Goal: Information Seeking & Learning: Learn about a topic

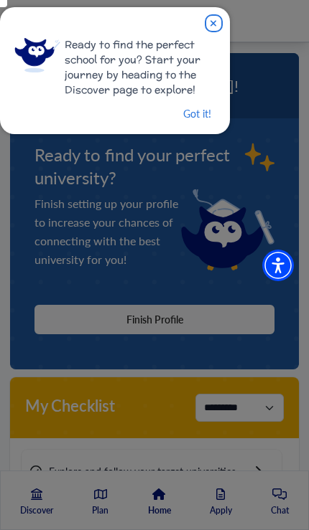
click at [208, 113] on button "Got it!" at bounding box center [197, 114] width 31 height 18
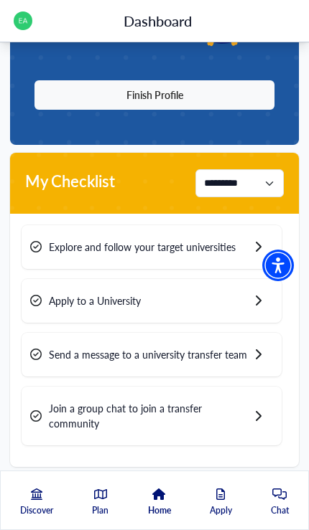
scroll to position [225, 0]
click at [55, 240] on span "Explore and follow your target universities" at bounding box center [142, 247] width 187 height 15
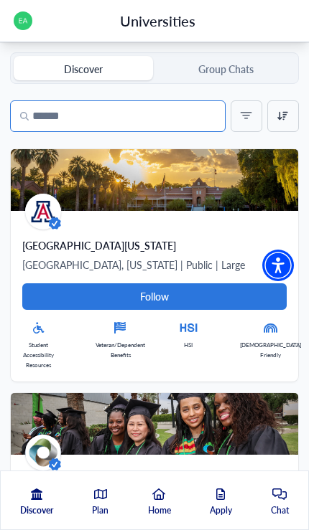
click at [62, 126] on input "Search" at bounding box center [117, 116] width 215 height 32
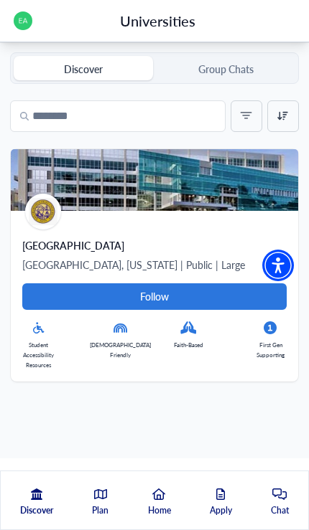
click at [216, 301] on Card-tag "Follow" at bounding box center [154, 296] width 264 height 27
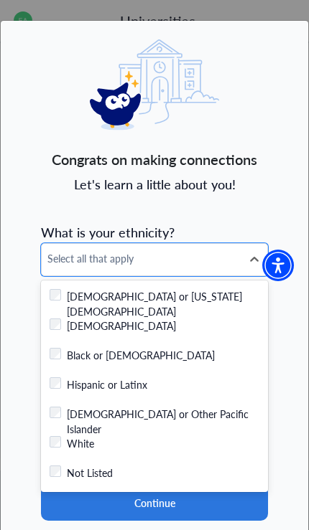
click at [144, 388] on label "Hispanic or Latinx" at bounding box center [107, 386] width 80 height 18
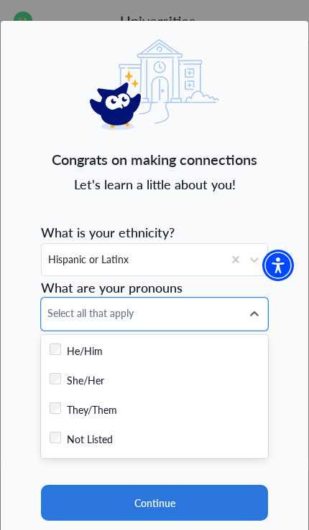
click at [111, 384] on div "Checkbox field She/Her" at bounding box center [155, 382] width 210 height 18
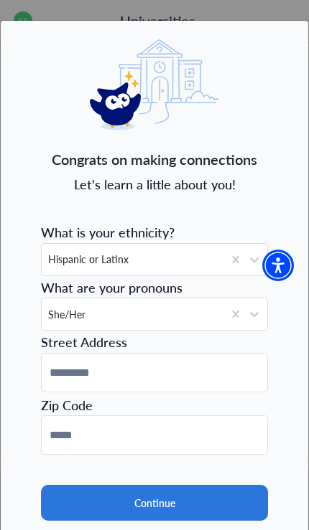
click at [210, 497] on button "Continue" at bounding box center [154, 503] width 227 height 36
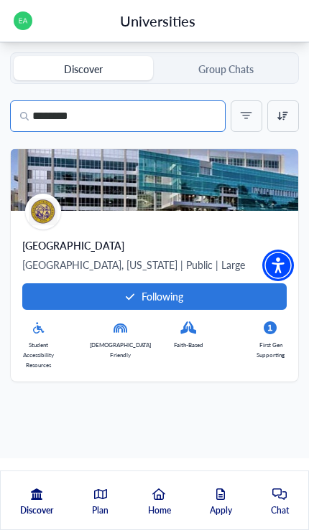
click at [111, 131] on input "********" at bounding box center [117, 116] width 215 height 32
click at [119, 118] on input "********" at bounding box center [117, 116] width 215 height 32
type input "*"
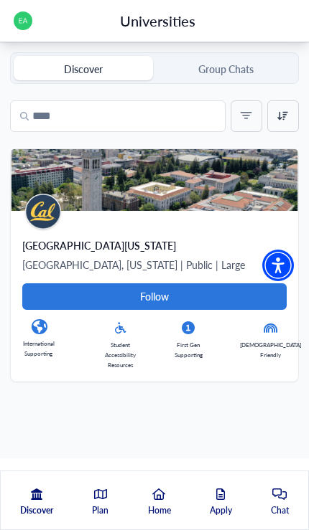
click at [227, 296] on Card-tag "Follow" at bounding box center [154, 296] width 264 height 27
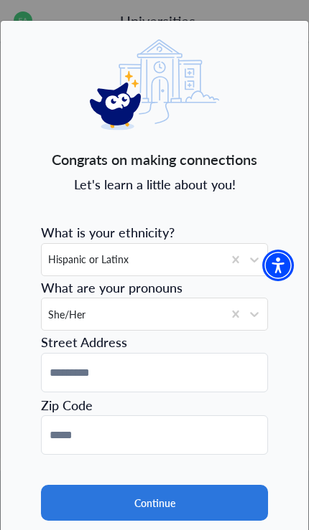
click at [215, 508] on button "Continue" at bounding box center [154, 503] width 227 height 36
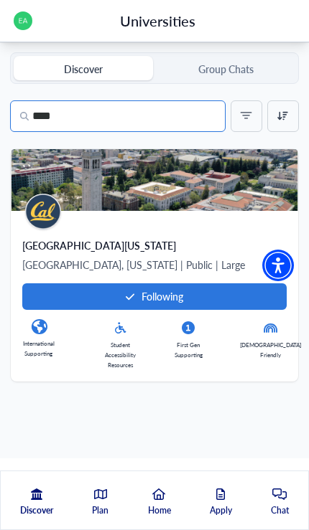
click at [197, 131] on input "****" at bounding box center [117, 116] width 215 height 32
type input "*"
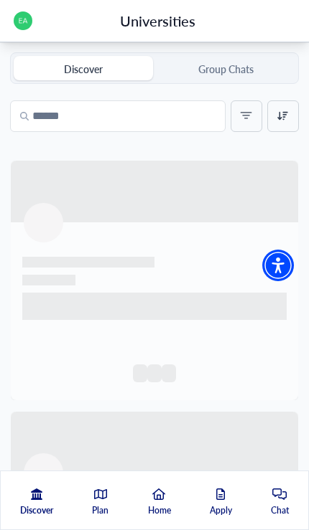
click at [251, 130] on div at bounding box center [246, 116] width 32 height 32
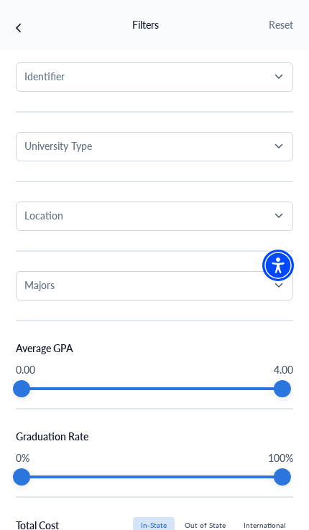
click at [50, 220] on p "Location" at bounding box center [43, 215] width 39 height 15
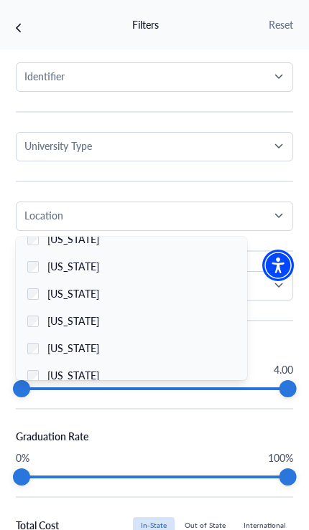
scroll to position [39, 0]
click at [190, 320] on label "[US_STATE]" at bounding box center [131, 320] width 231 height 27
click at [41, 208] on p "Location" at bounding box center [43, 215] width 39 height 15
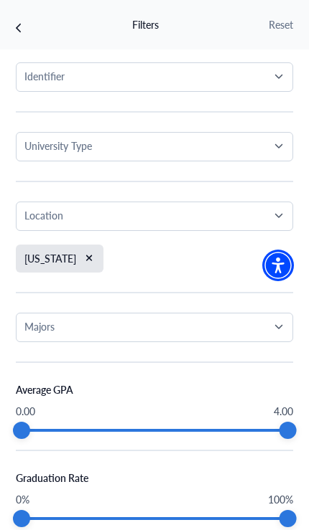
click at [40, 141] on p "University Type" at bounding box center [57, 146] width 67 height 15
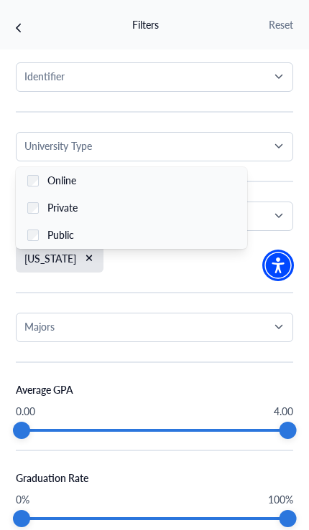
click at [44, 151] on p "University Type" at bounding box center [57, 146] width 67 height 15
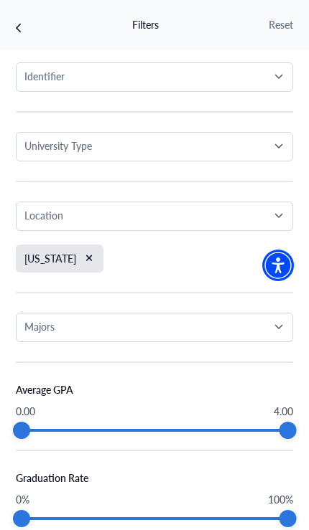
click at [40, 78] on p "Identifier" at bounding box center [44, 76] width 40 height 15
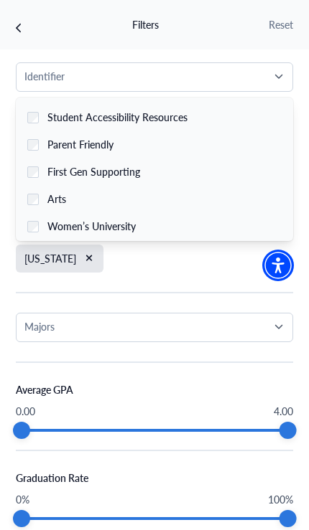
scroll to position [225, 0]
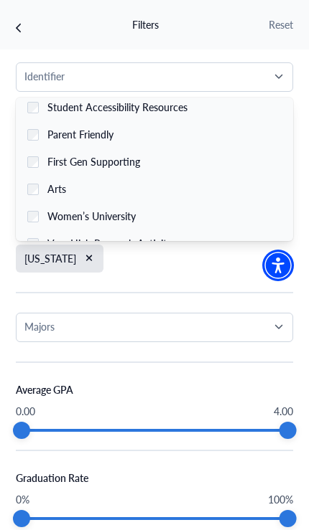
click at [39, 81] on p "Identifier" at bounding box center [44, 76] width 40 height 15
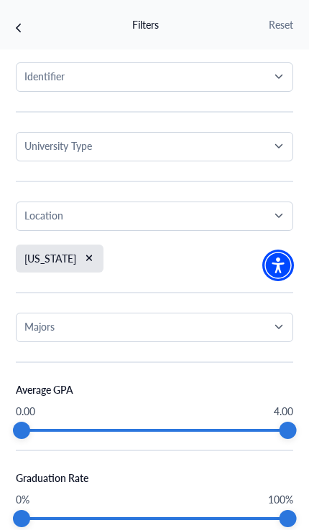
click at [221, 337] on button "Majors" at bounding box center [154, 327] width 277 height 29
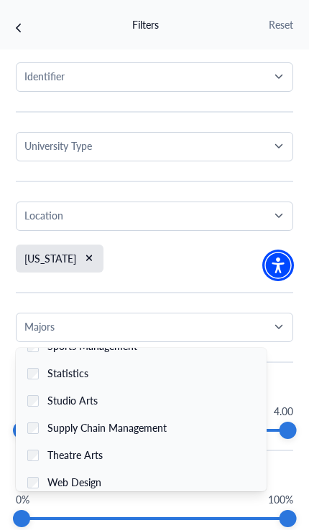
scroll to position [2877, 0]
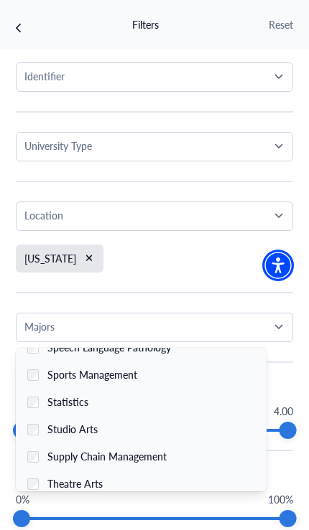
click at [119, 431] on label "Studio Arts" at bounding box center [141, 429] width 250 height 27
click at [257, 332] on div "Majors" at bounding box center [149, 326] width 250 height 15
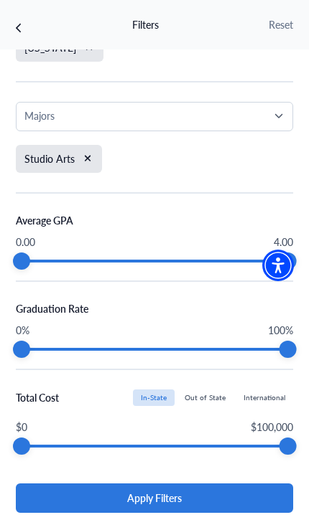
scroll to position [193, 0]
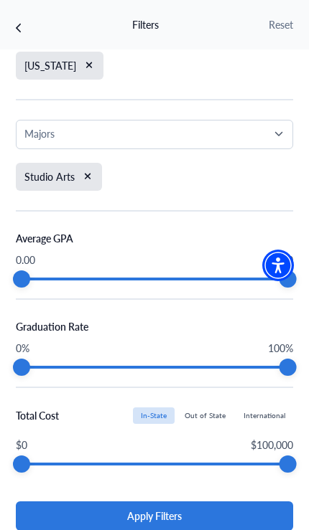
click at [236, 515] on button "Apply Filters" at bounding box center [154, 516] width 277 height 29
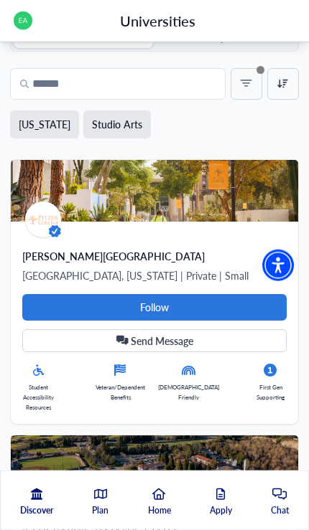
scroll to position [0, 0]
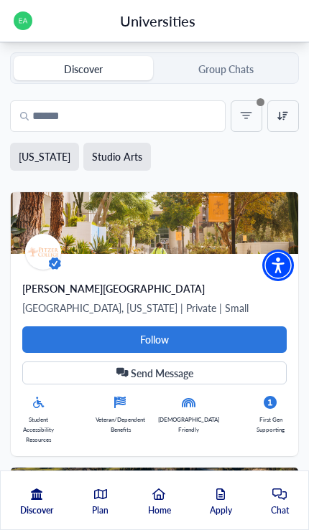
click at [105, 159] on label "Studio Arts" at bounding box center [117, 156] width 50 height 15
click at [248, 116] on icon at bounding box center [246, 116] width 16 height 16
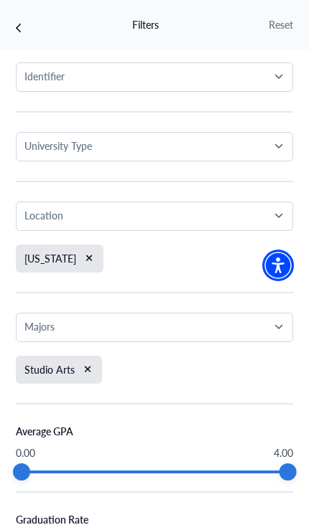
click at [257, 331] on div "Majors" at bounding box center [149, 326] width 250 height 15
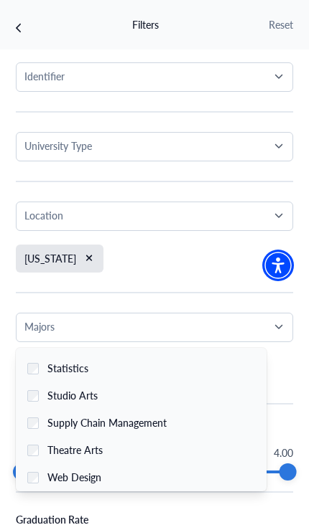
scroll to position [2911, 0]
click at [281, 337] on button "Majors" at bounding box center [154, 327] width 277 height 29
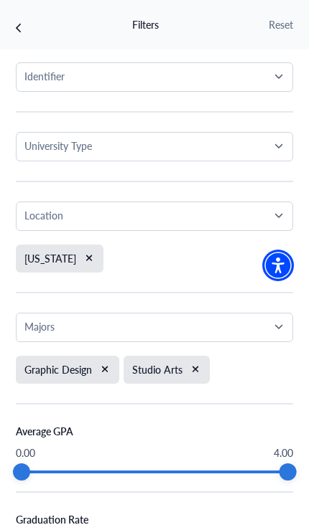
click at [22, 27] on icon at bounding box center [19, 28] width 6 height 10
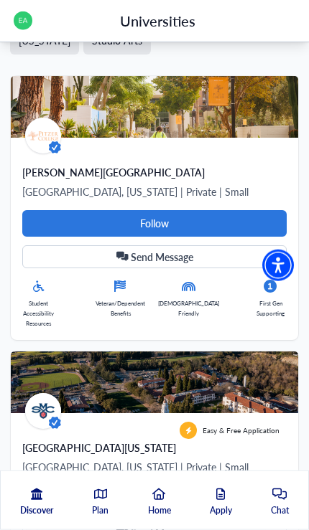
scroll to position [0, 0]
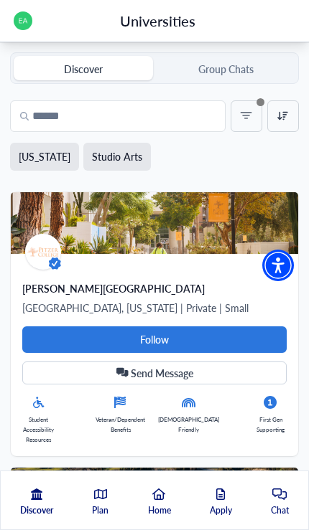
click at [267, 74] on button "Group Chats" at bounding box center [225, 68] width 139 height 24
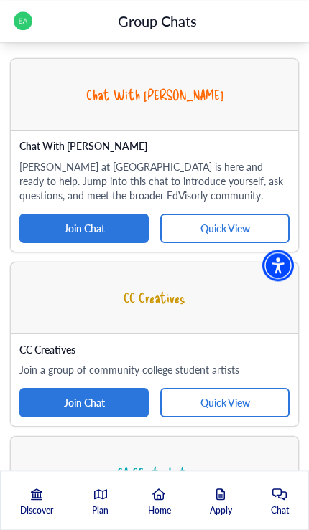
scroll to position [344, 0]
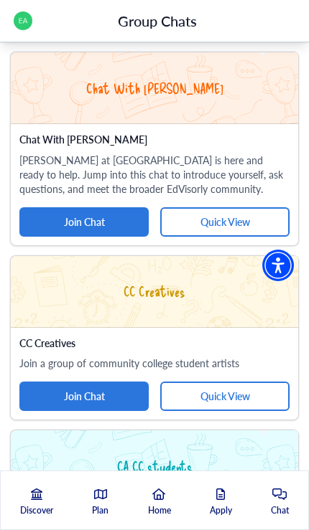
click at [237, 403] on button "Quick View" at bounding box center [224, 396] width 129 height 29
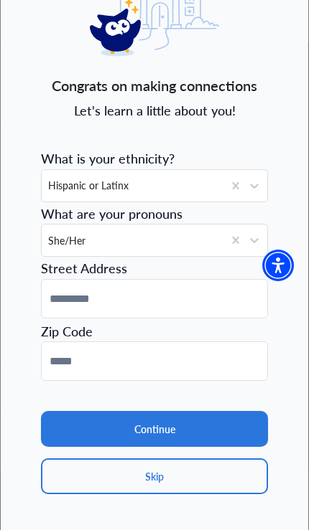
scroll to position [75, 0]
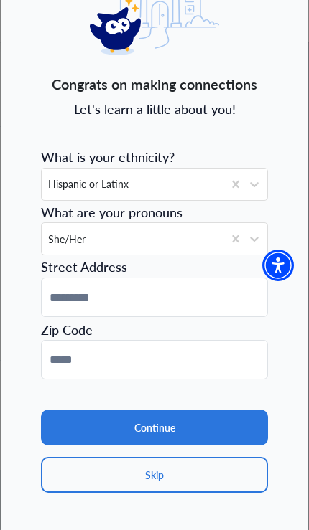
click at [205, 483] on button "Skip" at bounding box center [154, 475] width 227 height 36
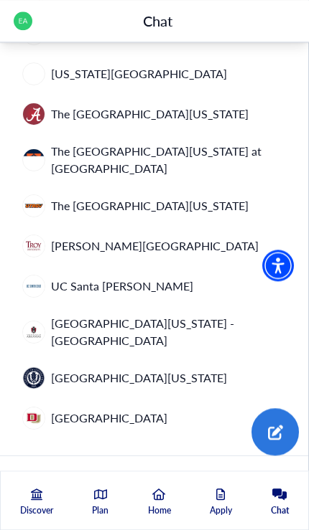
scroll to position [1759, 0]
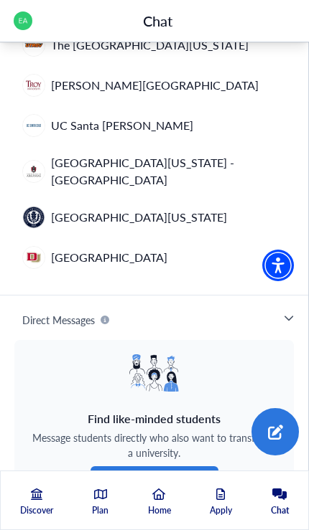
click at [164, 530] on div "Discover Plan Home Apply Chat" at bounding box center [154, 501] width 309 height 60
click at [166, 529] on link "Home" at bounding box center [159, 509] width 23 height 40
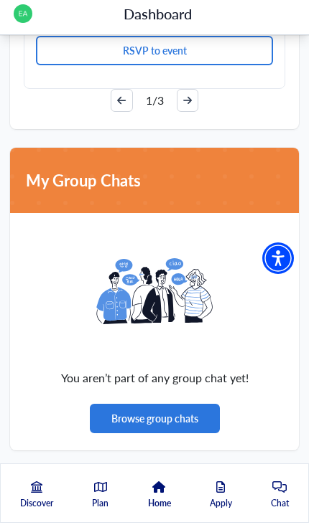
scroll to position [2266, 0]
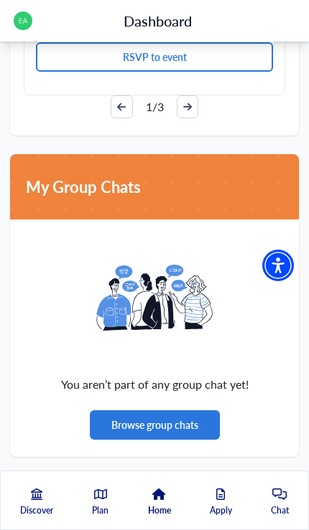
click at [106, 489] on icon at bounding box center [100, 494] width 13 height 11
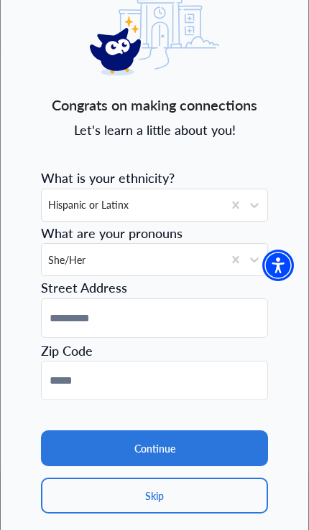
scroll to position [54, 0]
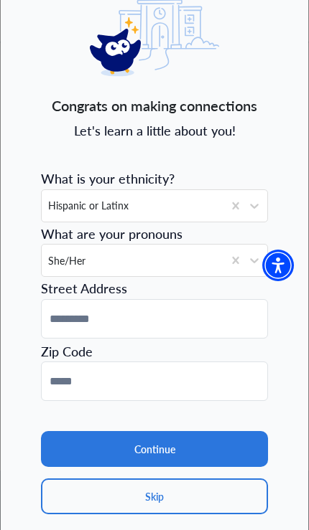
click at [206, 494] on button "Skip" at bounding box center [154, 497] width 227 height 36
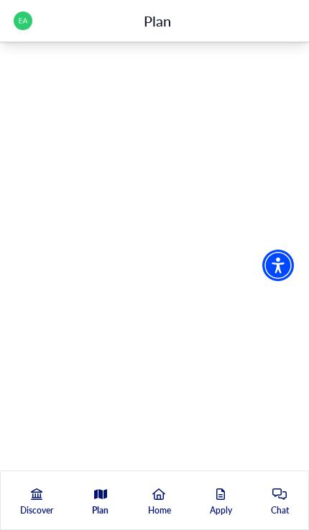
click at [21, 17] on img at bounding box center [23, 20] width 19 height 19
click at [18, 16] on img at bounding box center [23, 20] width 19 height 19
click at [166, 507] on p "Home" at bounding box center [159, 511] width 23 height 13
click at [161, 499] on icon at bounding box center [158, 494] width 13 height 11
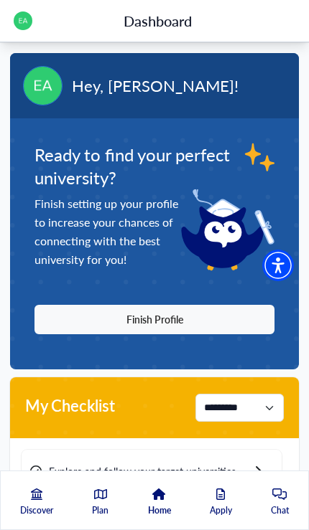
click at [112, 493] on div "Discover Plan Home Apply Chat" at bounding box center [154, 501] width 309 height 60
click at [102, 494] on icon at bounding box center [100, 494] width 13 height 10
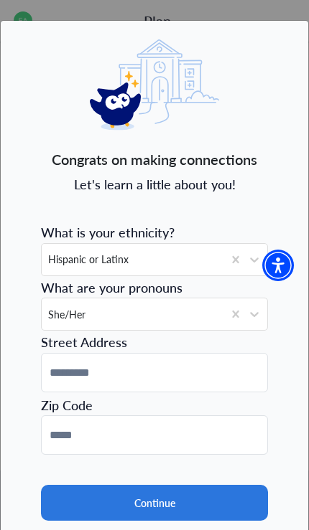
click at [195, 502] on button "Continue" at bounding box center [154, 503] width 227 height 36
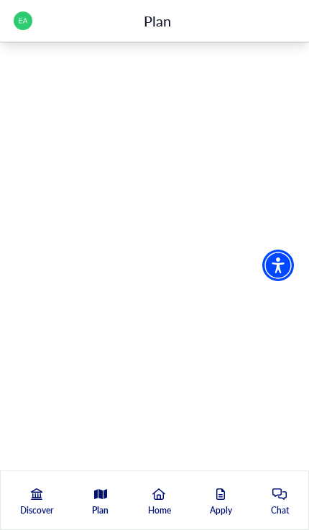
click at [49, 501] on link "Discover" at bounding box center [36, 509] width 33 height 40
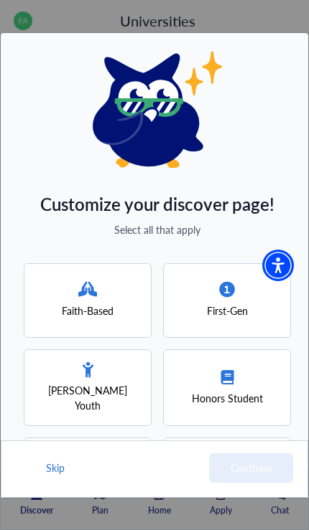
scroll to position [35, 0]
click at [228, 304] on span "First-Gen" at bounding box center [227, 311] width 41 height 15
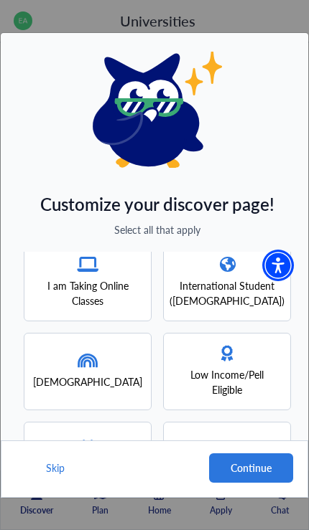
scroll to position [196, 0]
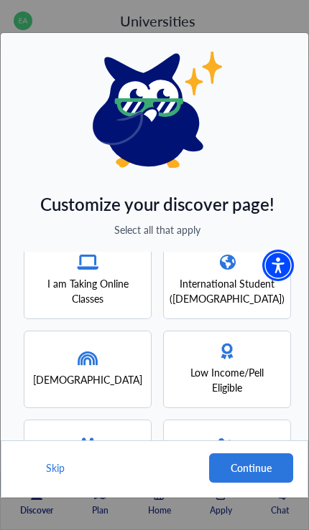
click at [123, 351] on div "[DEMOGRAPHIC_DATA]" at bounding box center [88, 370] width 128 height 78
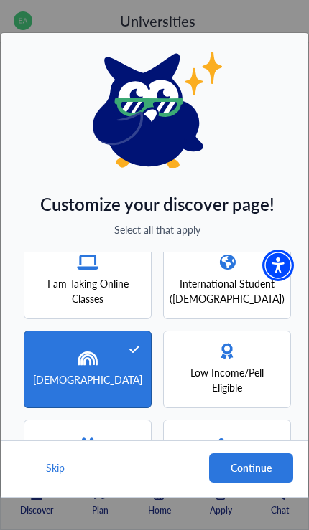
click at [234, 365] on span "Low Income/Pell Eligible" at bounding box center [227, 380] width 102 height 30
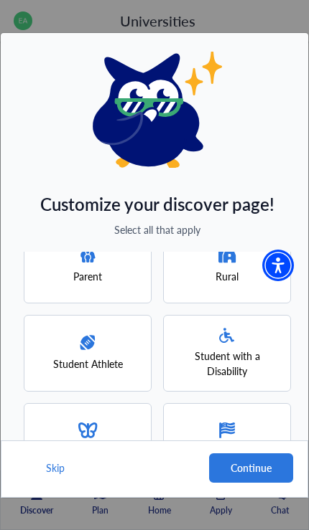
scroll to position [386, 0]
click at [258, 475] on button "Continue" at bounding box center [251, 468] width 84 height 29
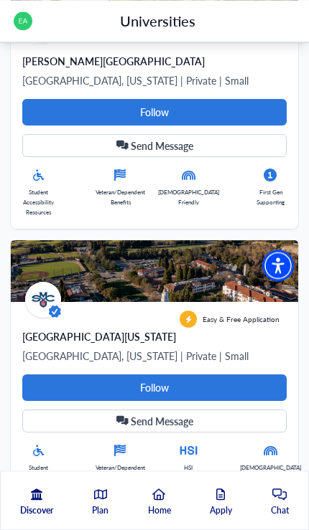
scroll to position [0, 0]
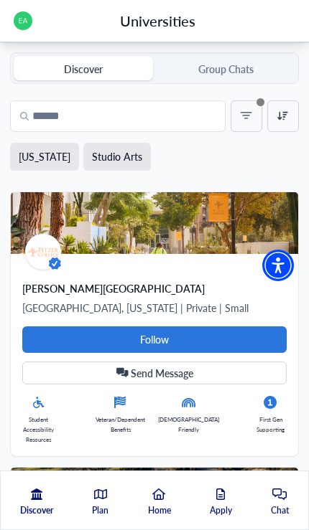
click at [99, 156] on label "Studio Arts" at bounding box center [117, 156] width 50 height 15
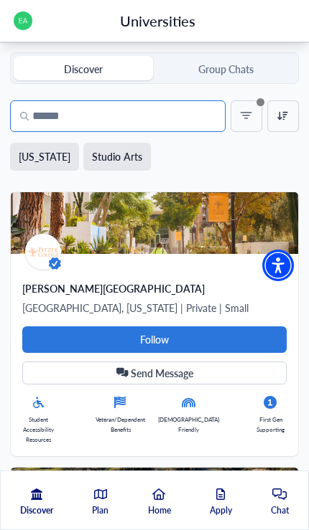
click at [223, 109] on input "Search" at bounding box center [117, 116] width 215 height 32
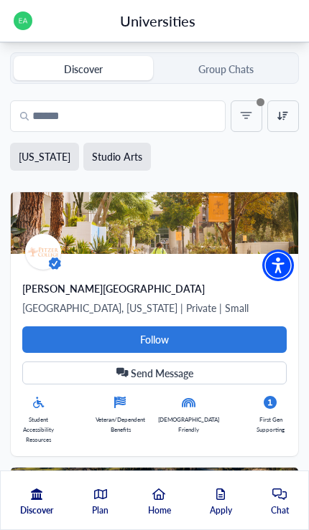
click at [245, 117] on icon at bounding box center [246, 116] width 16 height 16
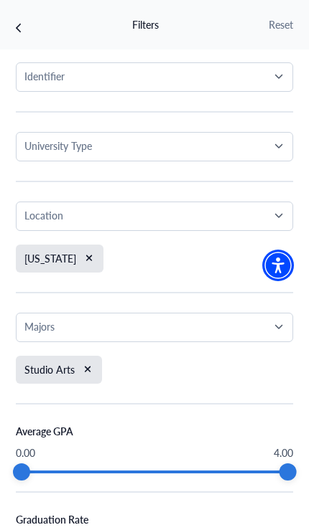
click at [90, 370] on icon "xmark" at bounding box center [88, 370] width 8 height 10
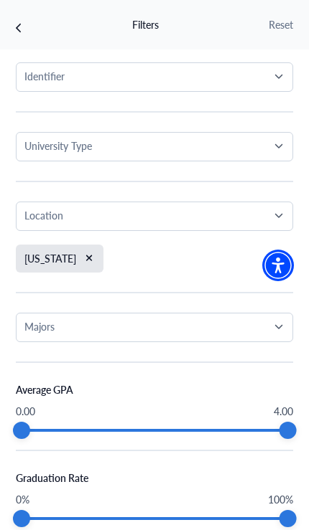
click at [17, 19] on div at bounding box center [19, 25] width 6 height 24
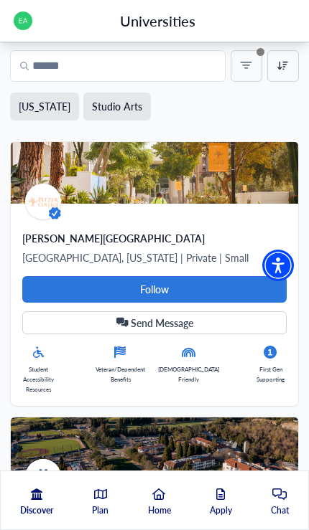
scroll to position [49, 0]
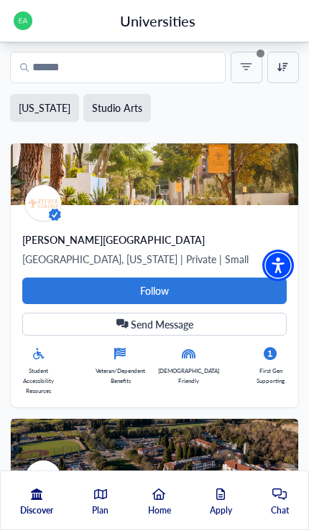
click at [242, 67] on icon at bounding box center [246, 68] width 16 height 16
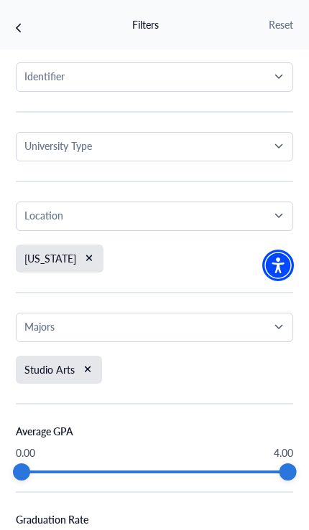
click at [84, 374] on icon "xmark" at bounding box center [88, 370] width 8 height 10
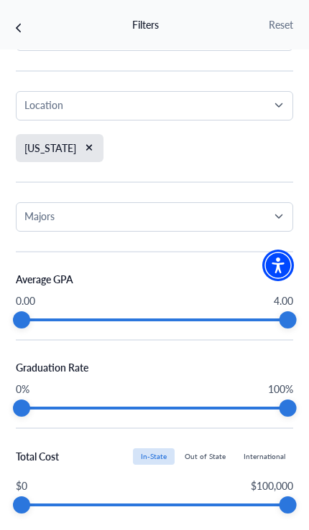
scroll to position [110, 0]
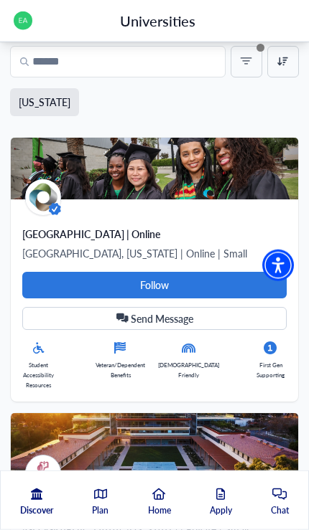
scroll to position [58, 0]
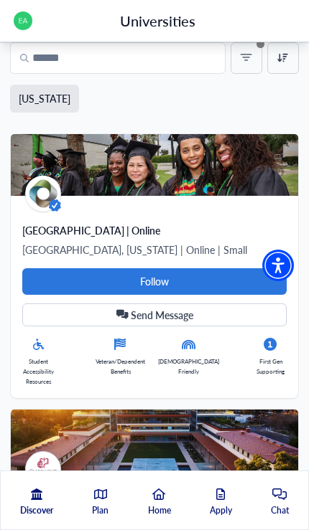
click at [237, 50] on div at bounding box center [246, 58] width 32 height 32
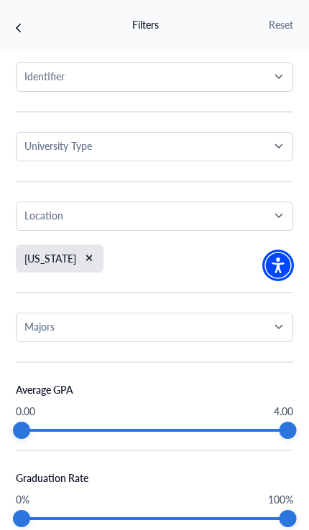
click at [243, 65] on button "Identifier" at bounding box center [154, 76] width 277 height 29
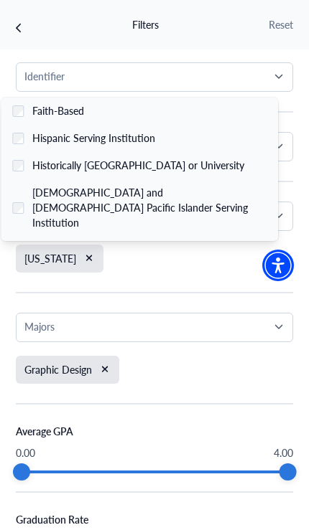
click at [271, 80] on div "Identifier" at bounding box center [149, 76] width 250 height 15
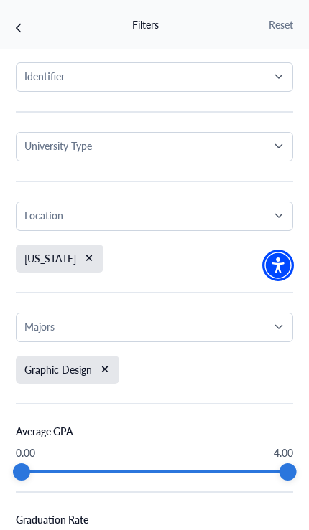
scroll to position [78, 0]
click at [52, 140] on p "University Type" at bounding box center [57, 146] width 67 height 15
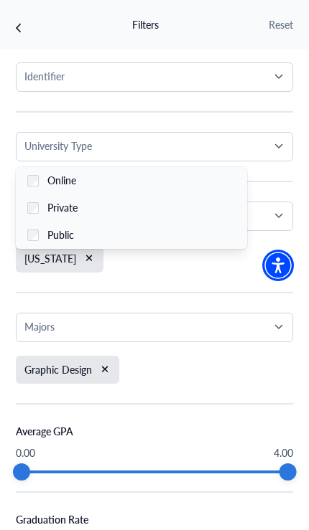
click at [42, 235] on div "Public" at bounding box center [56, 235] width 35 height 15
click at [40, 231] on div "Public" at bounding box center [56, 235] width 35 height 15
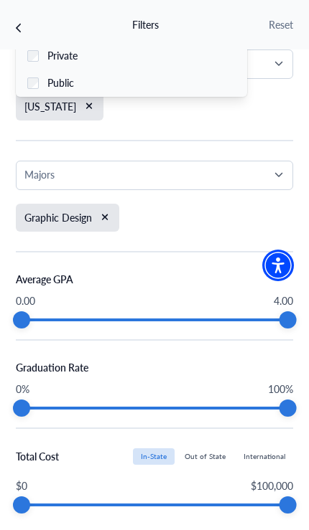
scroll to position [151, 0]
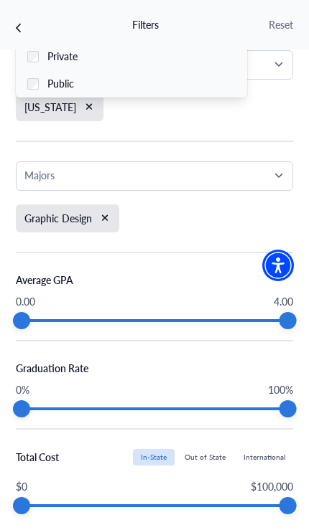
click at [235, 527] on div "Identifier Faith-Based Hispanic Serving Institution Historically Black College …" at bounding box center [154, 242] width 277 height 662
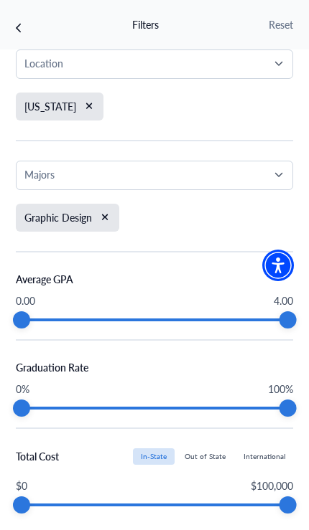
scroll to position [193, 0]
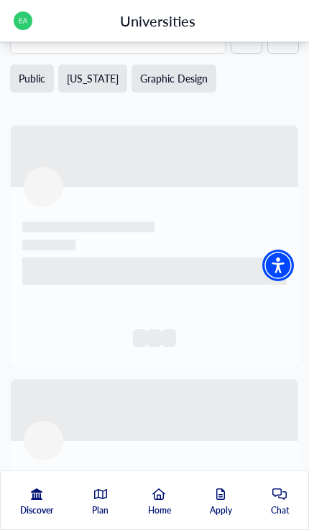
scroll to position [0, 0]
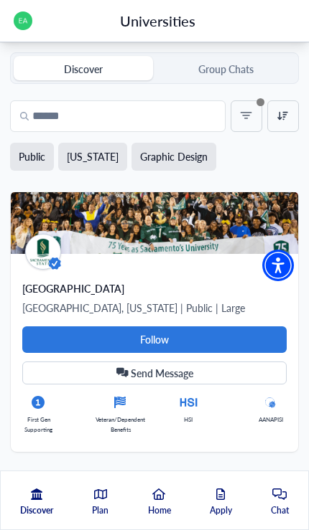
click at [146, 156] on label "Graphic Design" at bounding box center [173, 156] width 67 height 15
click at [243, 123] on icon at bounding box center [246, 116] width 16 height 16
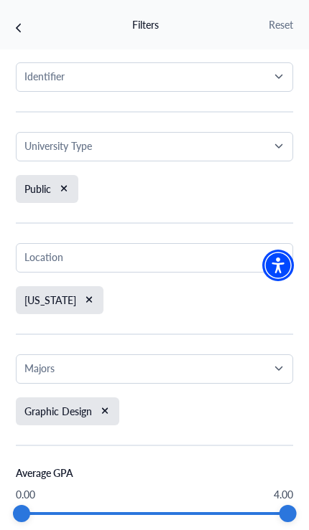
click at [101, 413] on icon "xmark" at bounding box center [105, 411] width 8 height 10
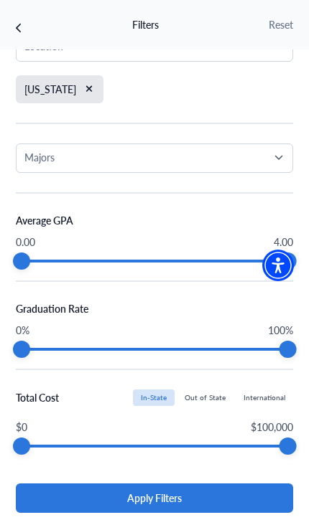
scroll to position [210, 0]
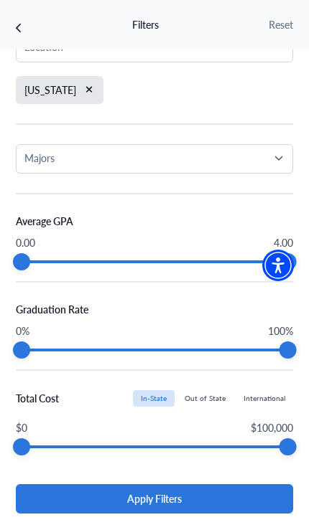
click at [220, 497] on button "Apply Filters" at bounding box center [154, 498] width 277 height 29
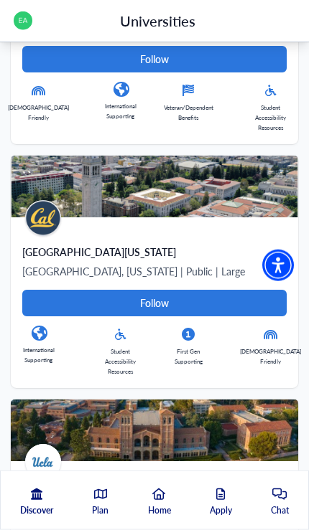
click at [243, 300] on Card-tag "Follow" at bounding box center [154, 303] width 264 height 27
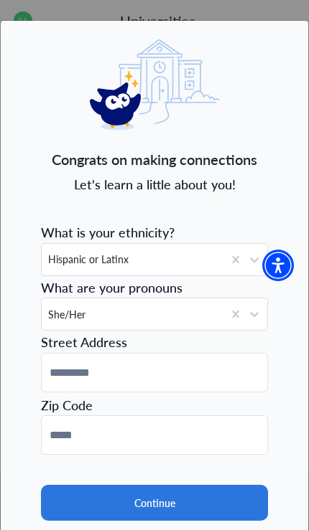
click at [231, 499] on button "Continue" at bounding box center [154, 503] width 227 height 36
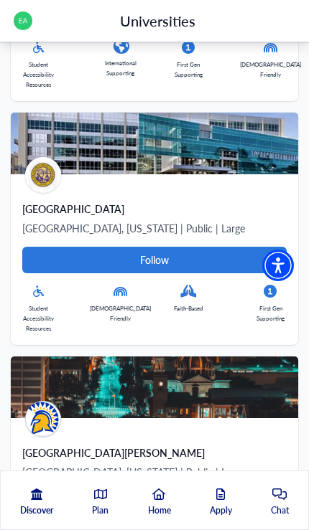
scroll to position [3746, 0]
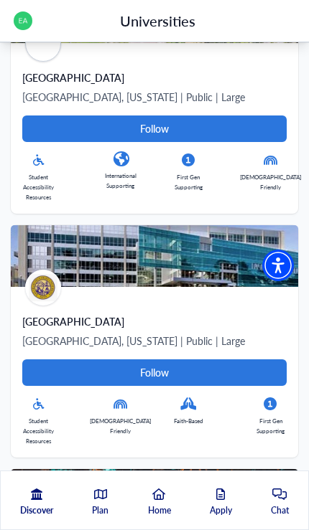
click at [233, 360] on Card-tag "Follow" at bounding box center [154, 373] width 264 height 27
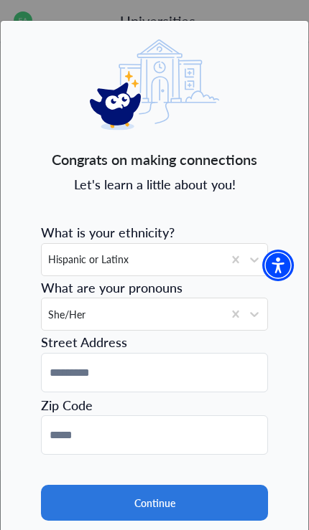
click at [229, 499] on button "Continue" at bounding box center [154, 503] width 227 height 36
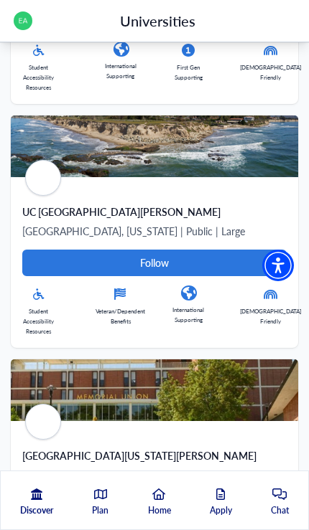
scroll to position [4833, 0]
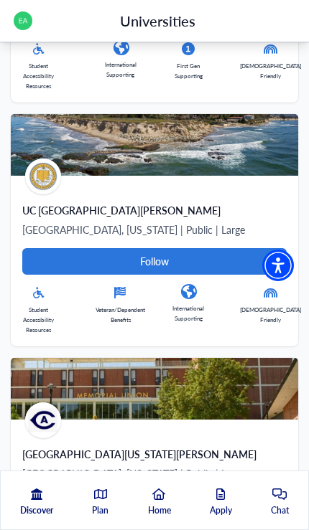
click at [43, 159] on img at bounding box center [43, 177] width 36 height 36
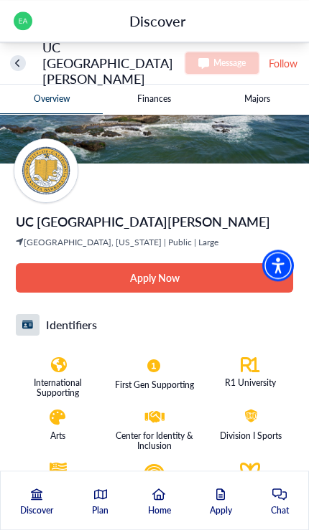
click at [58, 242] on p "[GEOGRAPHIC_DATA], [US_STATE] | Public | Large" at bounding box center [154, 243] width 277 height 10
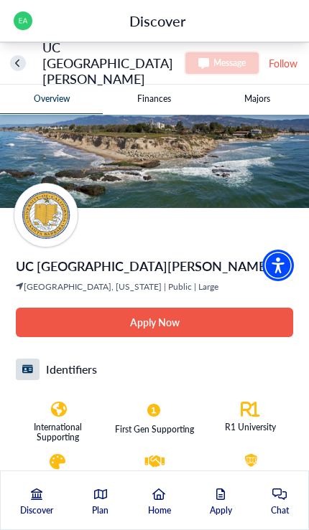
click at [273, 67] on Barbara-tag "Follow" at bounding box center [283, 64] width 32 height 18
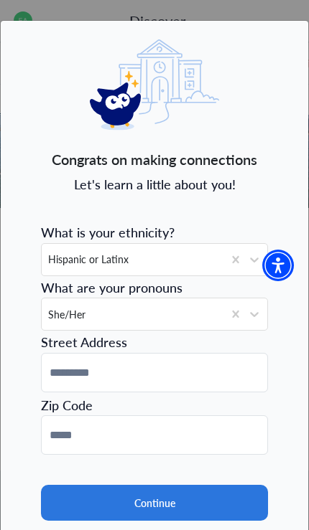
click at [225, 507] on button "Continue" at bounding box center [154, 503] width 227 height 36
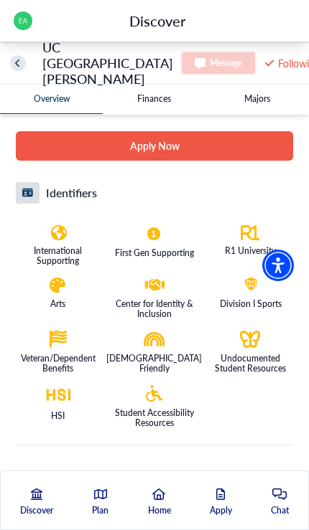
scroll to position [318, 0]
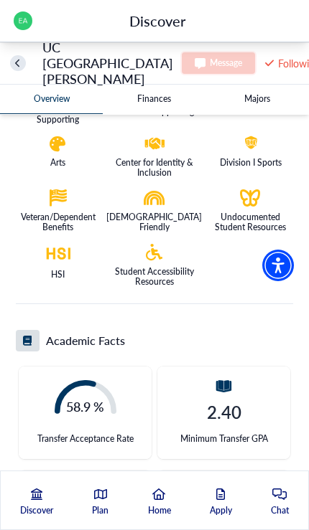
click at [255, 111] on -tag "Majors" at bounding box center [257, 99] width 103 height 29
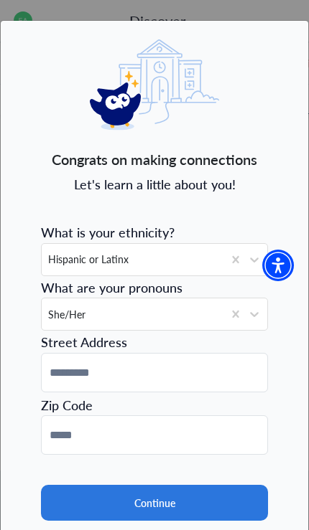
click at [227, 499] on button "Continue" at bounding box center [154, 503] width 227 height 36
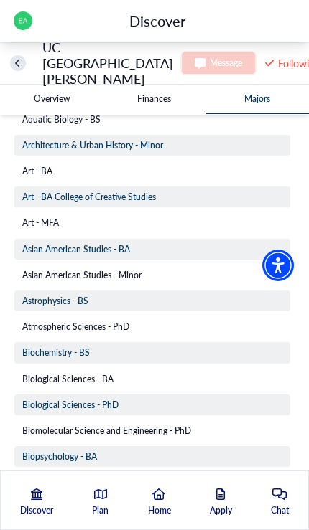
scroll to position [405, 0]
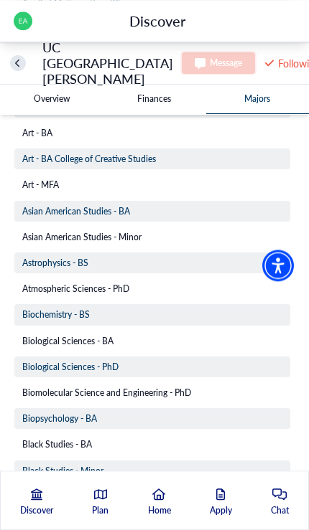
click at [48, 102] on Barbara-tag "Overview" at bounding box center [51, 99] width 103 height 29
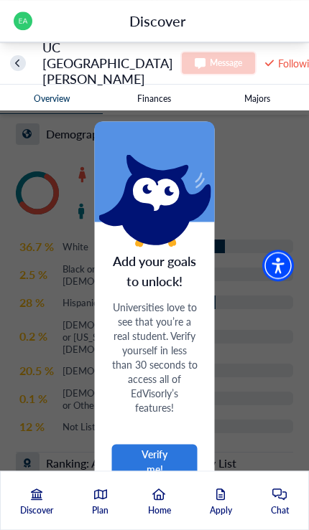
scroll to position [822, 0]
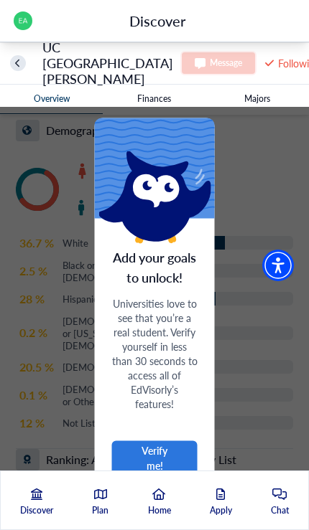
click at [177, 456] on button "Verify me!" at bounding box center [154, 458] width 85 height 34
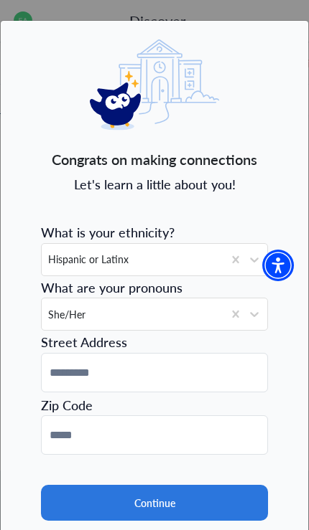
scroll to position [0, 0]
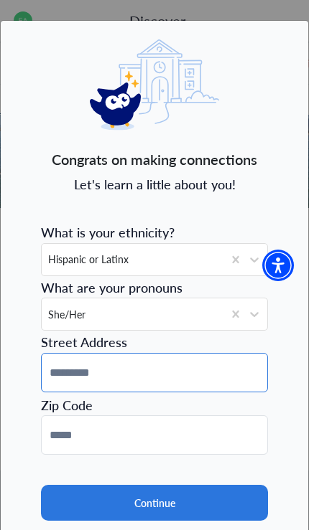
click at [207, 382] on input at bounding box center [154, 372] width 227 height 39
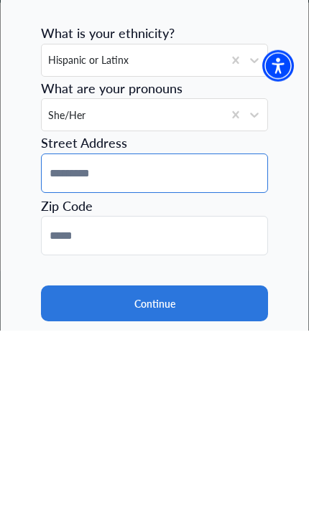
type input "**********"
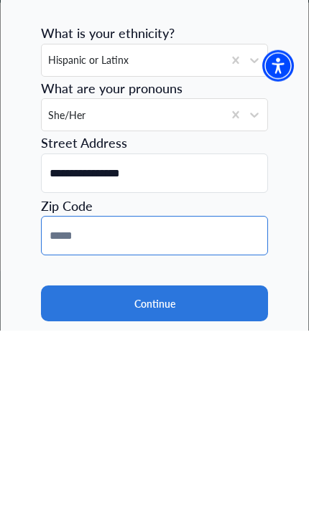
type input "*****"
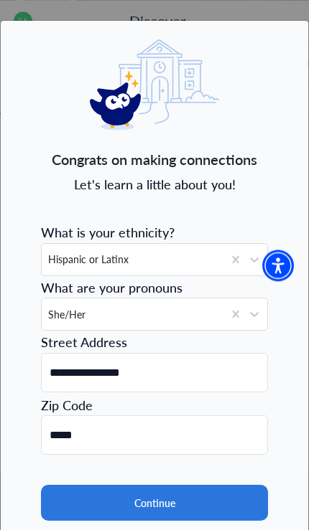
click at [227, 502] on button "Continue" at bounding box center [154, 503] width 227 height 36
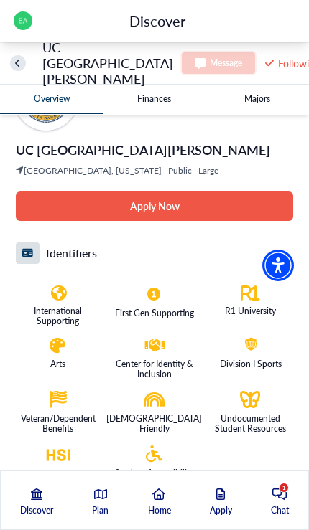
scroll to position [0, 0]
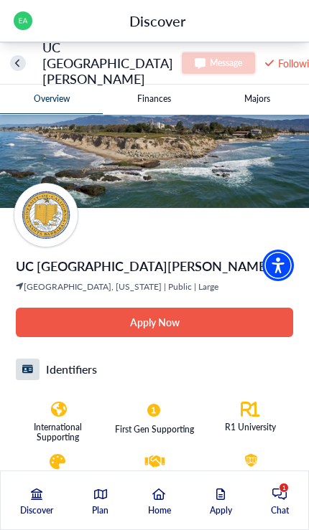
click at [21, 52] on div "UC [GEOGRAPHIC_DATA][PERSON_NAME] Message Following" at bounding box center [154, 63] width 309 height 42
click at [21, 62] on button "home" at bounding box center [18, 63] width 16 height 16
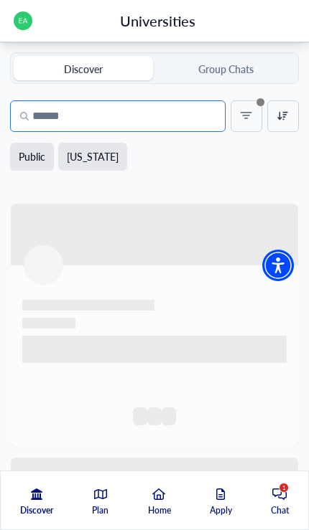
click at [50, 121] on input "Search" at bounding box center [117, 116] width 215 height 32
type input "****"
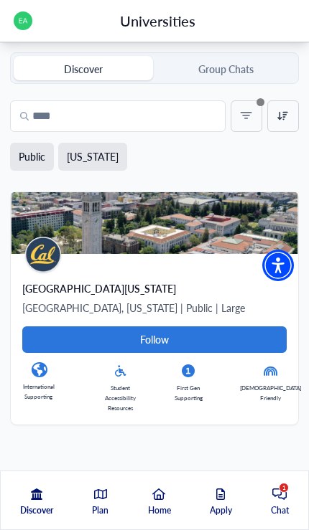
click at [224, 339] on Card-tag "Follow" at bounding box center [154, 340] width 264 height 27
click at [51, 261] on img at bounding box center [43, 255] width 36 height 36
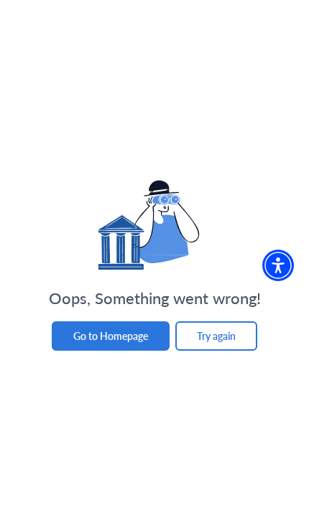
click at [215, 351] on button "Try again" at bounding box center [216, 336] width 82 height 29
click at [149, 351] on button "Go to Homepage" at bounding box center [111, 336] width 118 height 29
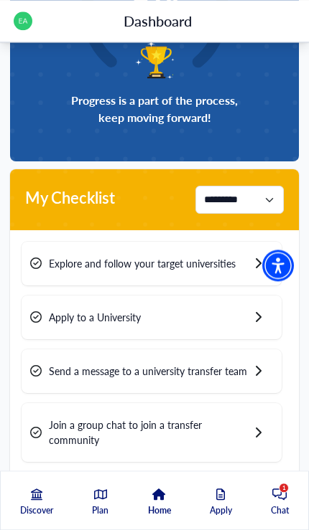
scroll to position [212, 0]
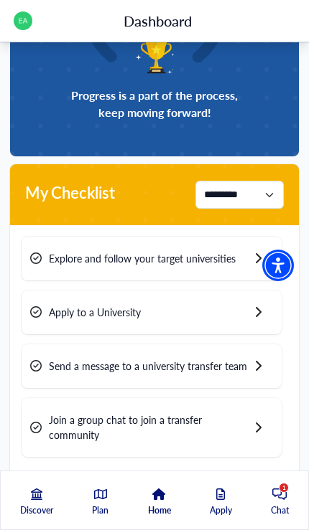
click at [233, 262] on span "Explore and follow your target universities" at bounding box center [142, 258] width 187 height 15
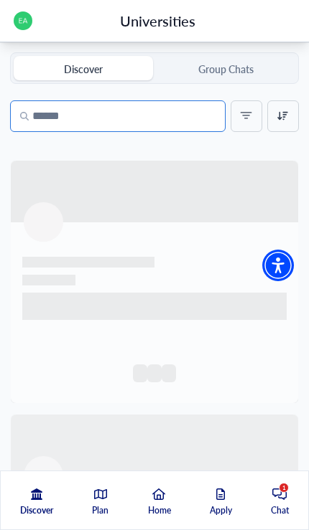
click at [57, 122] on input "Search" at bounding box center [117, 116] width 215 height 32
type input "****"
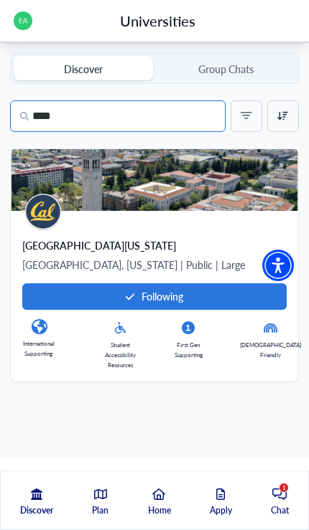
click at [39, 208] on img at bounding box center [43, 212] width 36 height 36
